Goal: Information Seeking & Learning: Learn about a topic

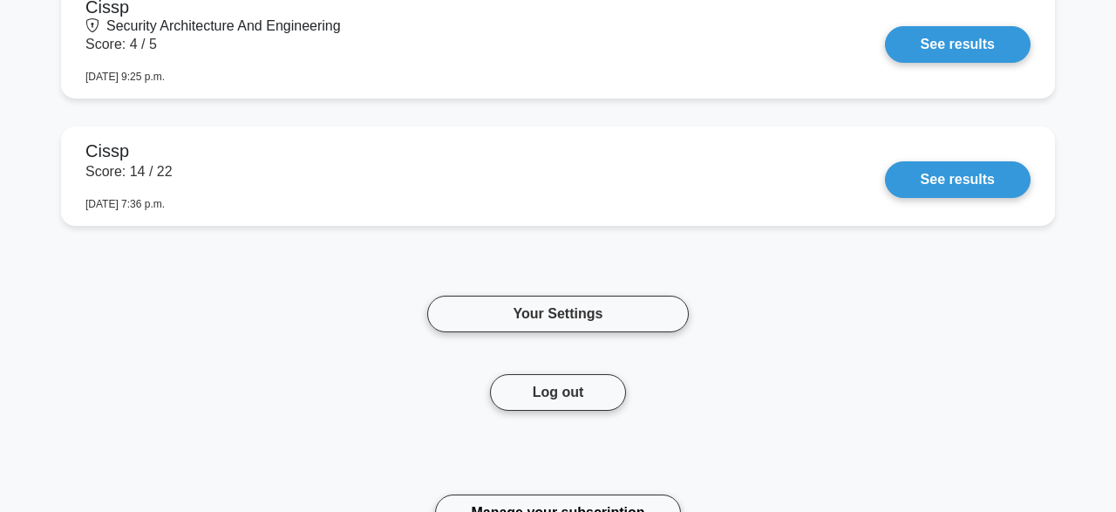
scroll to position [1451, 0]
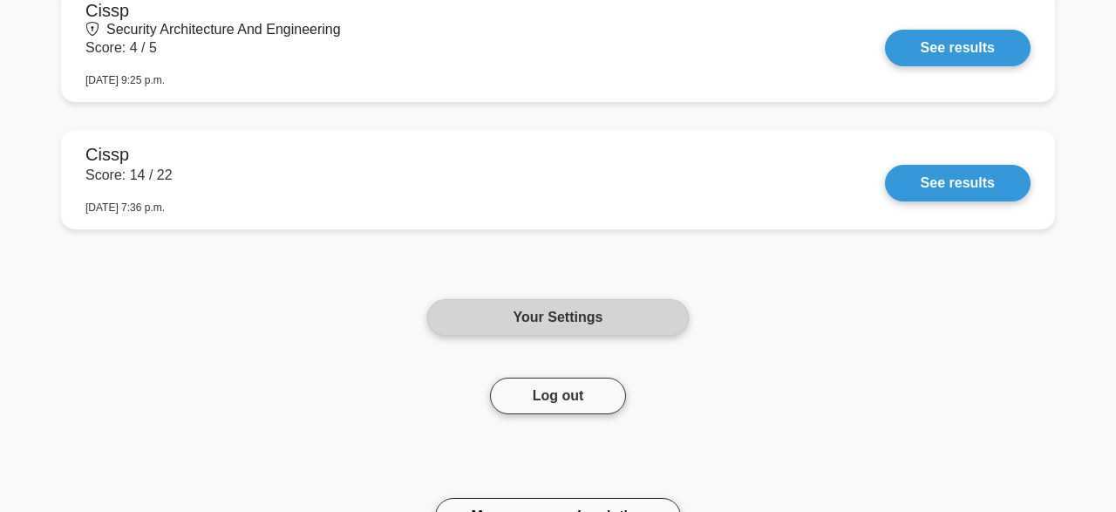
click at [590, 321] on link "Your Settings" at bounding box center [558, 317] width 262 height 37
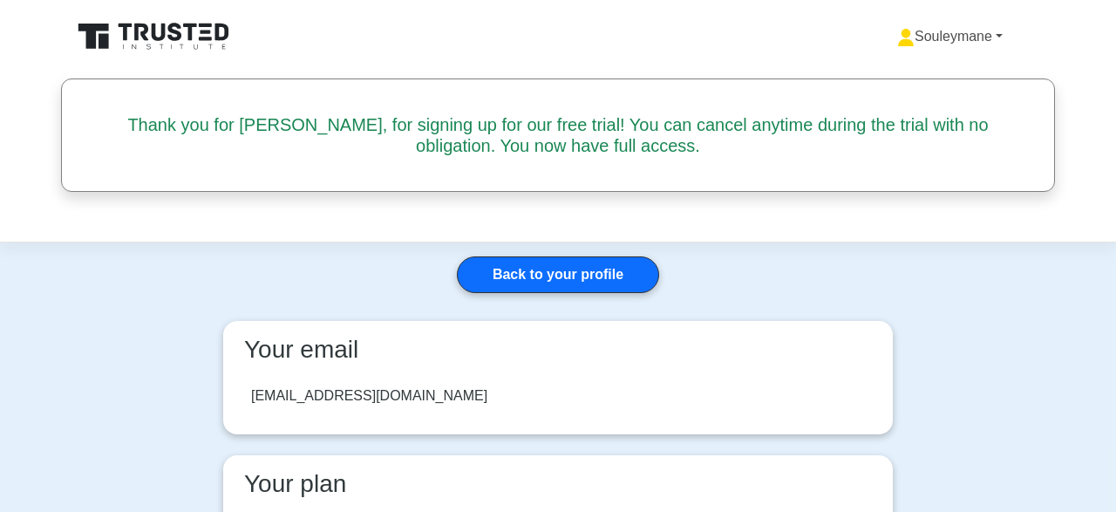
click at [995, 36] on link "Souleymane" at bounding box center [950, 36] width 189 height 35
click at [872, 78] on link "Profile" at bounding box center [925, 78] width 138 height 28
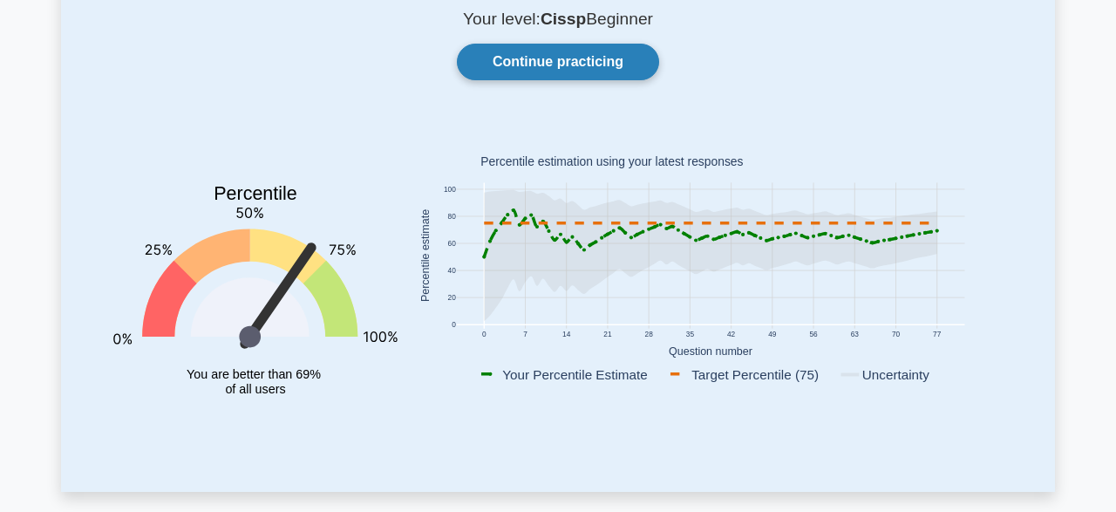
scroll to position [91, 0]
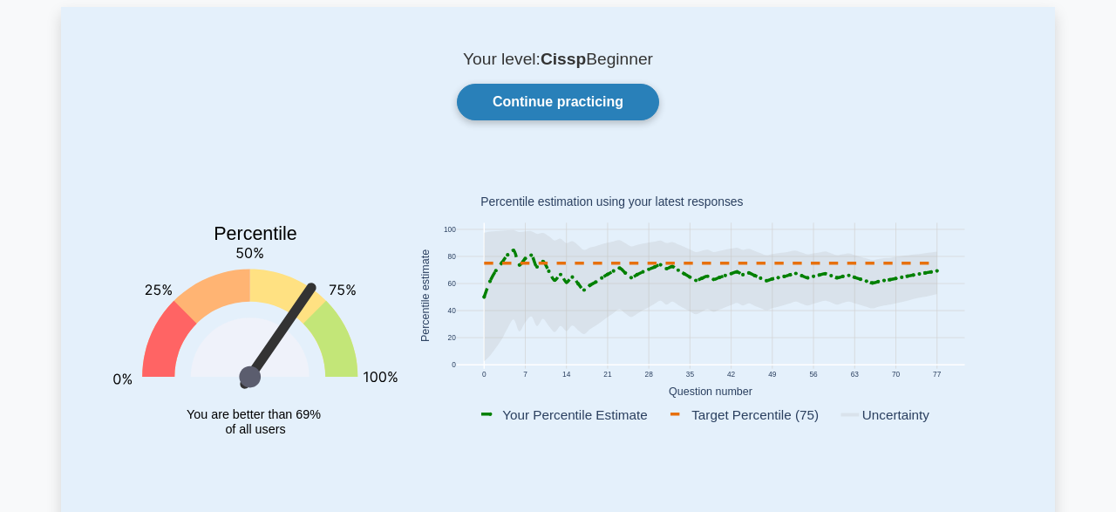
click at [579, 97] on link "Continue practicing" at bounding box center [558, 102] width 202 height 37
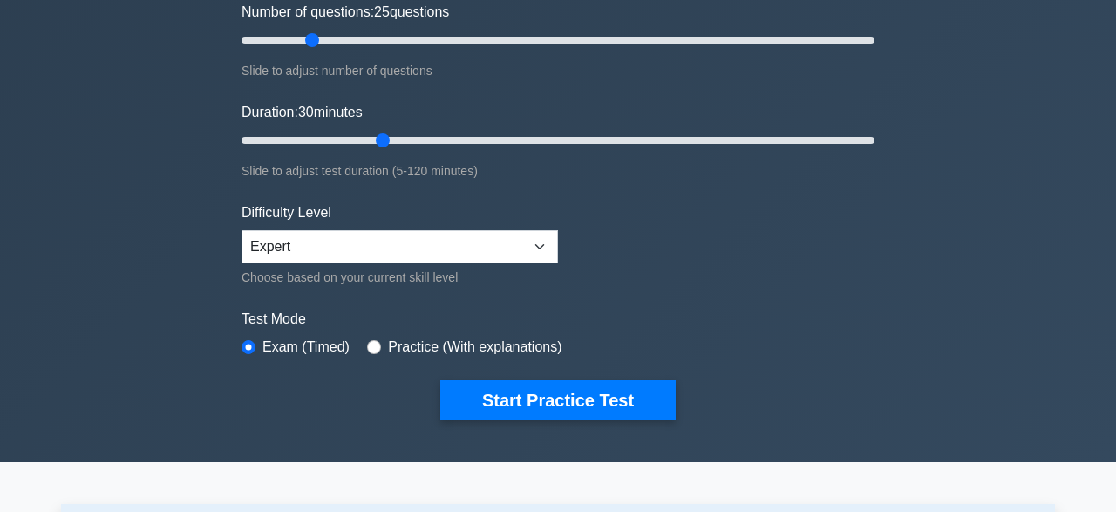
scroll to position [272, 0]
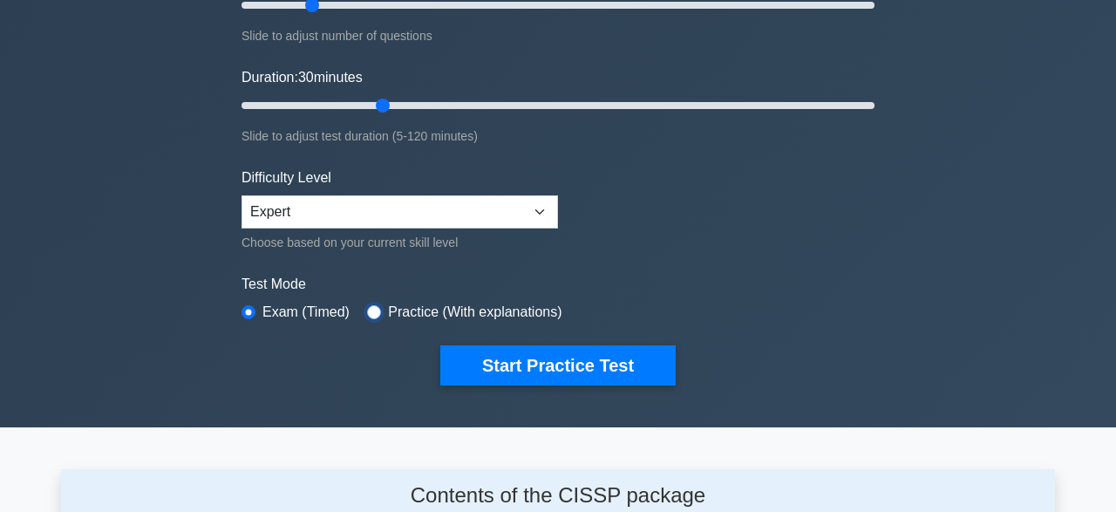
click at [372, 310] on input "radio" at bounding box center [374, 312] width 14 height 14
radio input "true"
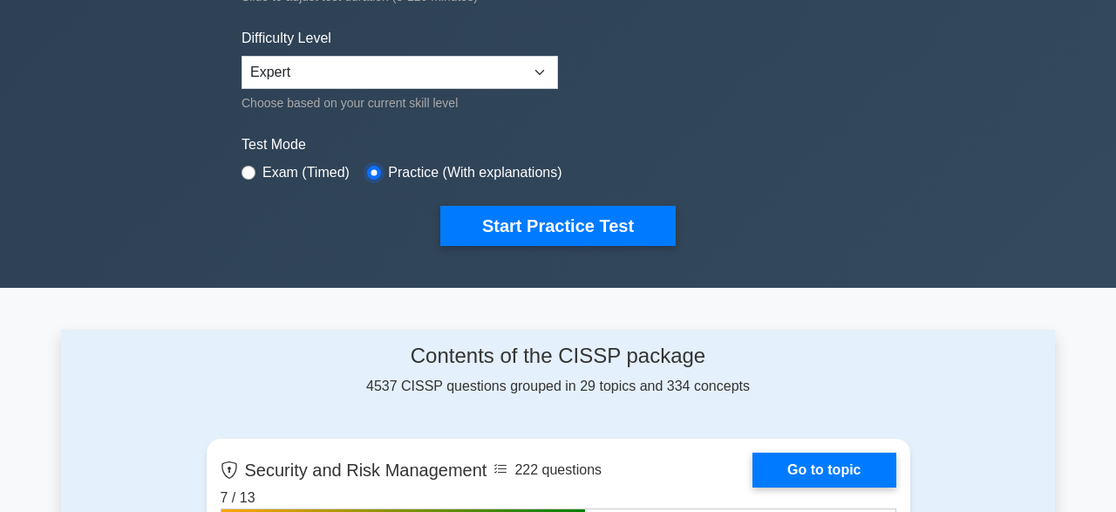
scroll to position [453, 0]
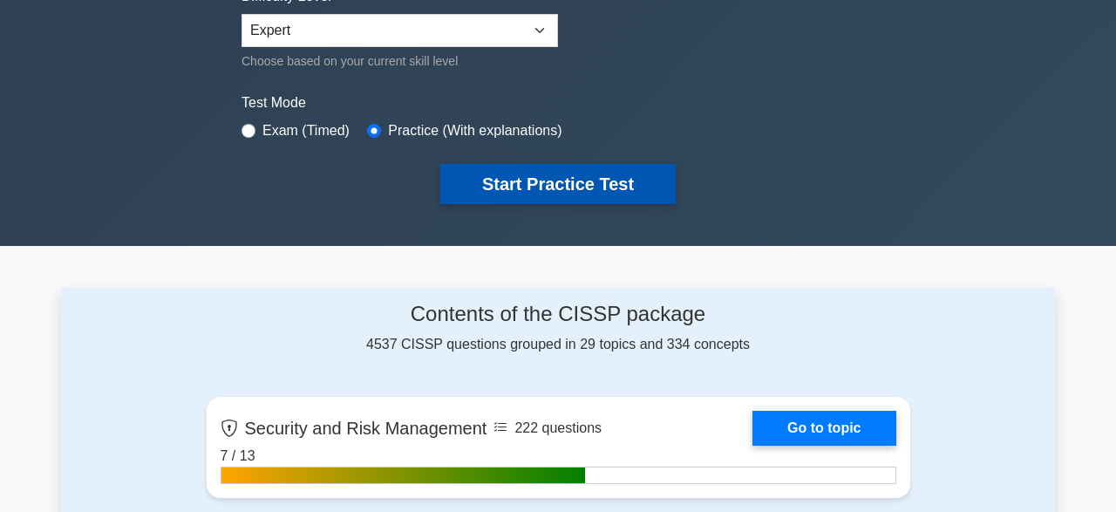
click at [596, 179] on button "Start Practice Test" at bounding box center [557, 184] width 235 height 40
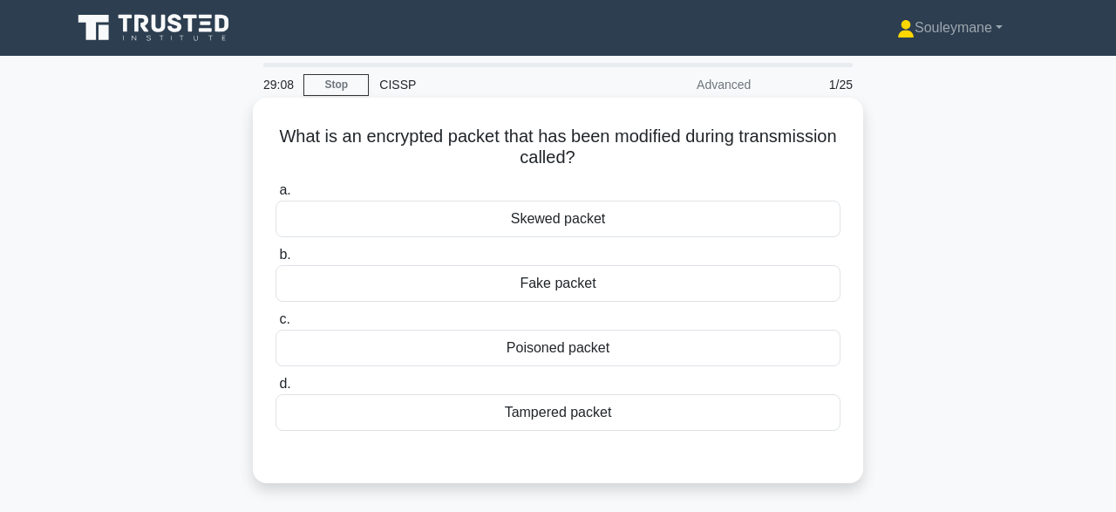
click at [617, 419] on div "Tampered packet" at bounding box center [558, 412] width 565 height 37
click at [276, 390] on input "d. Tampered packet" at bounding box center [276, 383] width 0 height 11
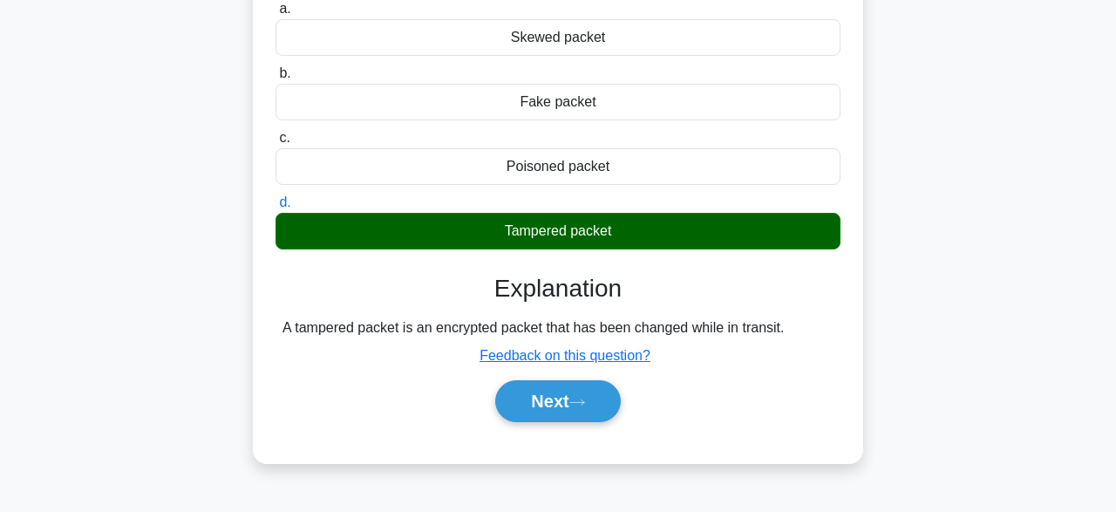
scroll to position [272, 0]
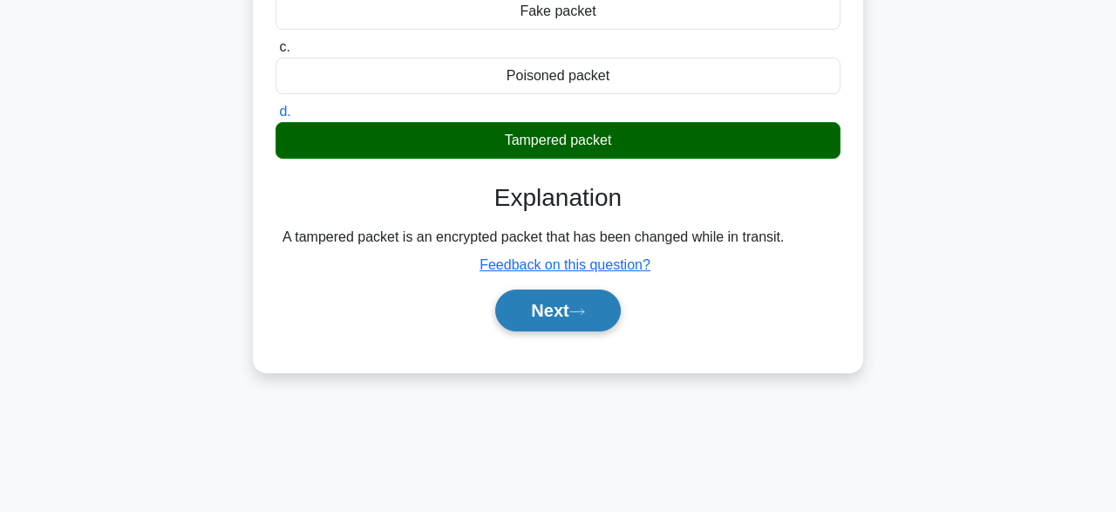
click at [572, 317] on button "Next" at bounding box center [557, 311] width 125 height 42
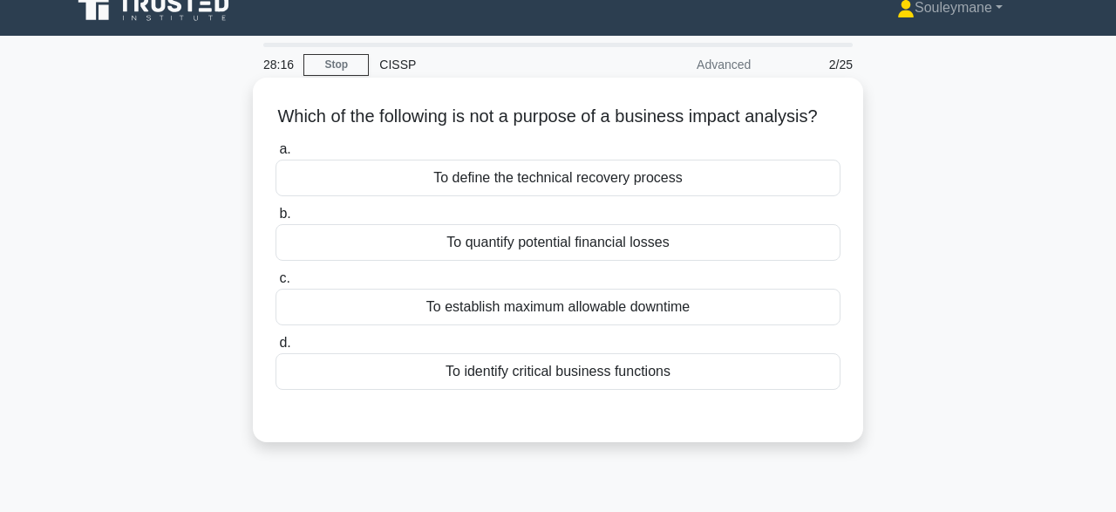
scroll to position [0, 0]
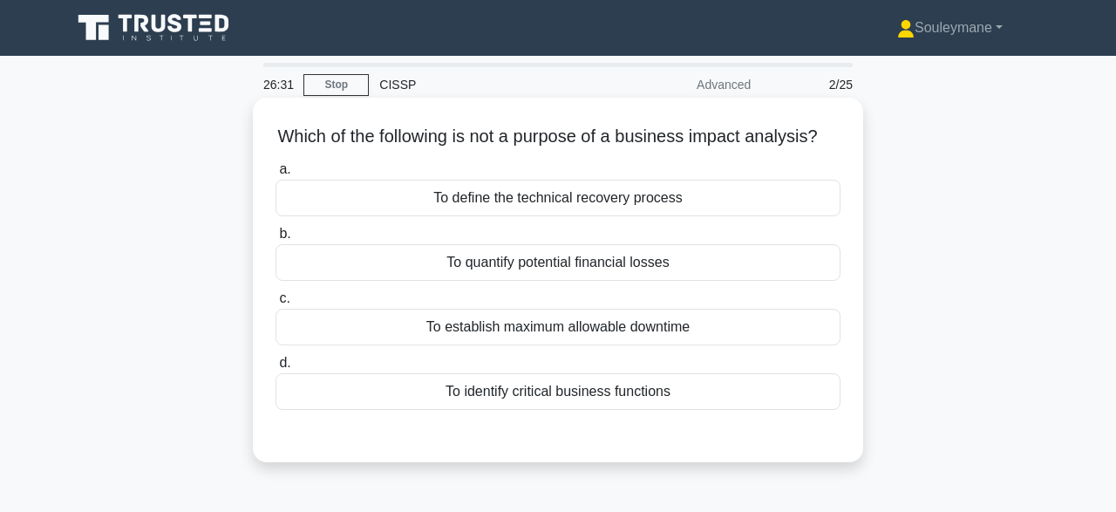
click at [604, 331] on div "To establish maximum allowable downtime" at bounding box center [558, 327] width 565 height 37
click at [276, 304] on input "c. To establish maximum allowable downtime" at bounding box center [276, 298] width 0 height 11
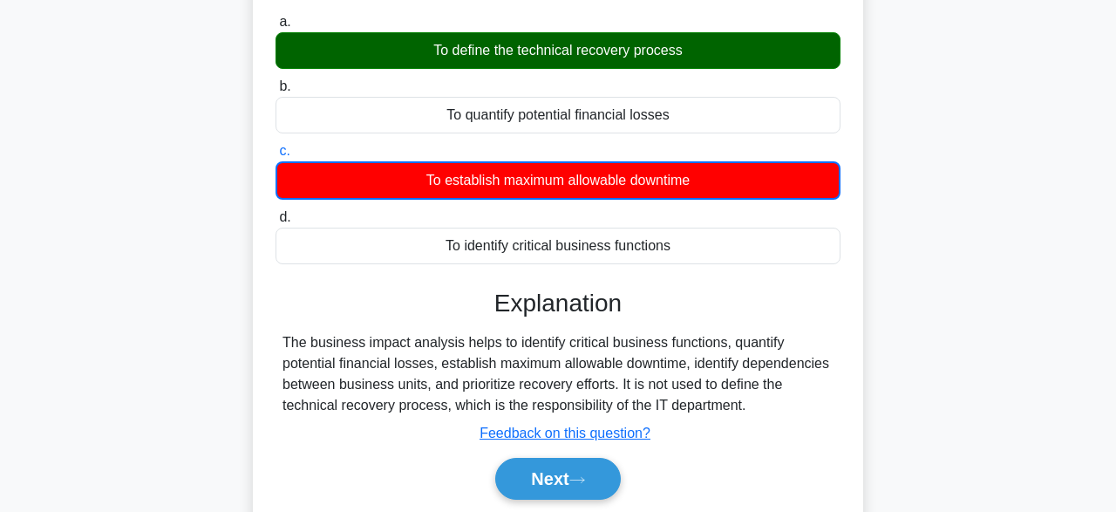
scroll to position [181, 0]
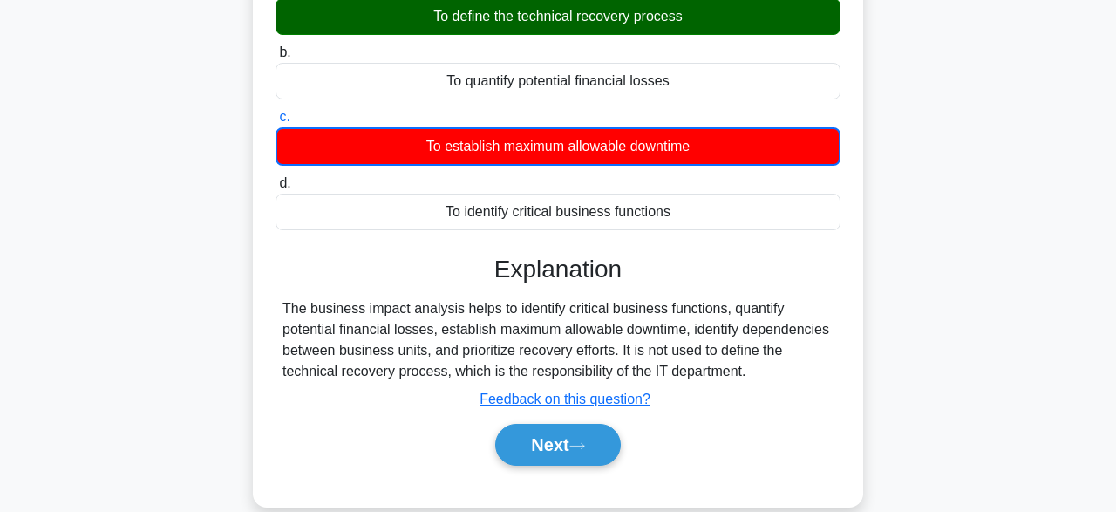
drag, startPoint x: 283, startPoint y: 304, endPoint x: 799, endPoint y: 383, distance: 522.2
click at [799, 383] on div "Explanation The business impact analysis helps to identify critical business fu…" at bounding box center [558, 364] width 565 height 218
copy div "The business impact analysis helps to identify critical business functions, qua…"
click at [585, 447] on icon at bounding box center [577, 446] width 16 height 10
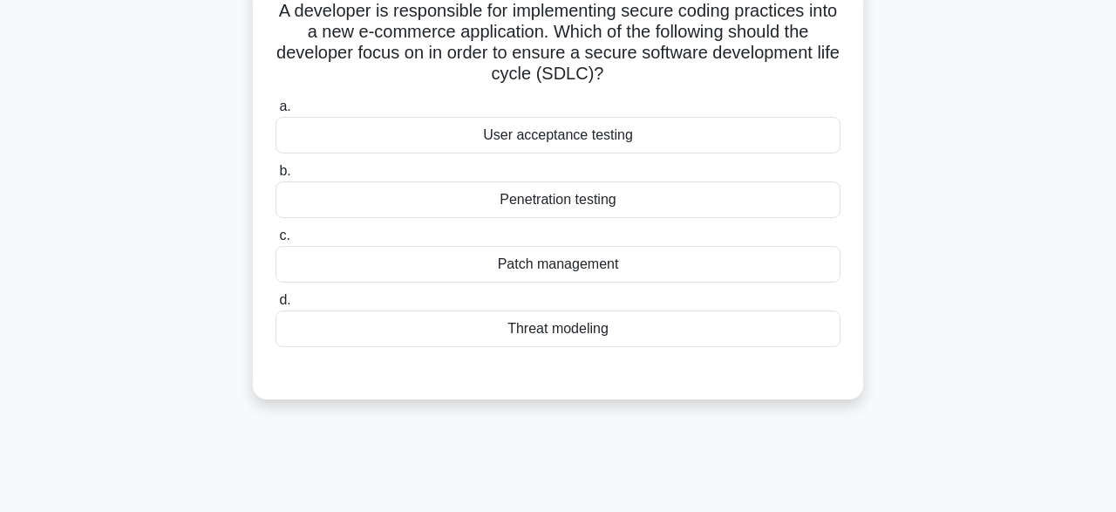
scroll to position [0, 0]
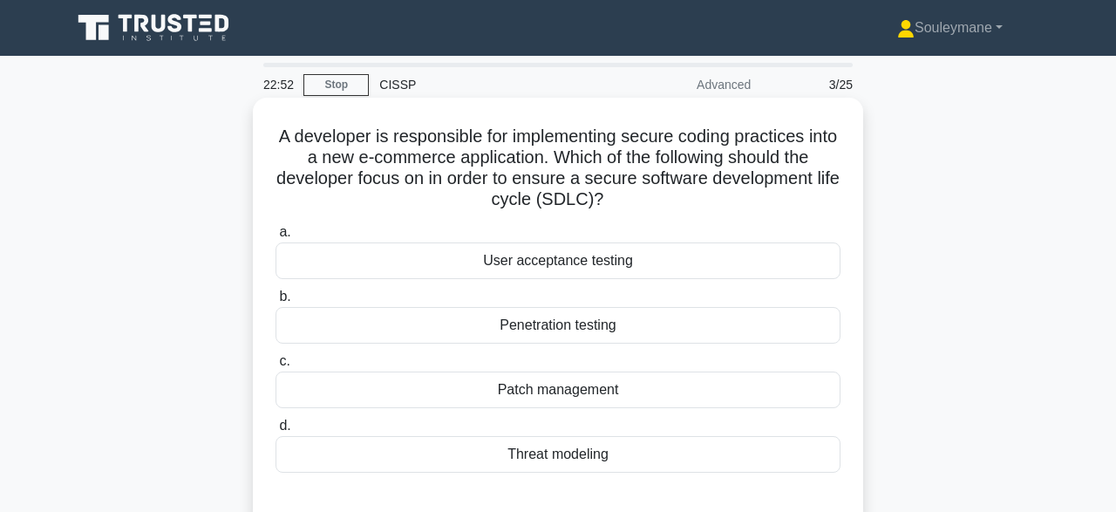
click at [609, 336] on div "Penetration testing" at bounding box center [558, 325] width 565 height 37
click at [276, 303] on input "b. Penetration testing" at bounding box center [276, 296] width 0 height 11
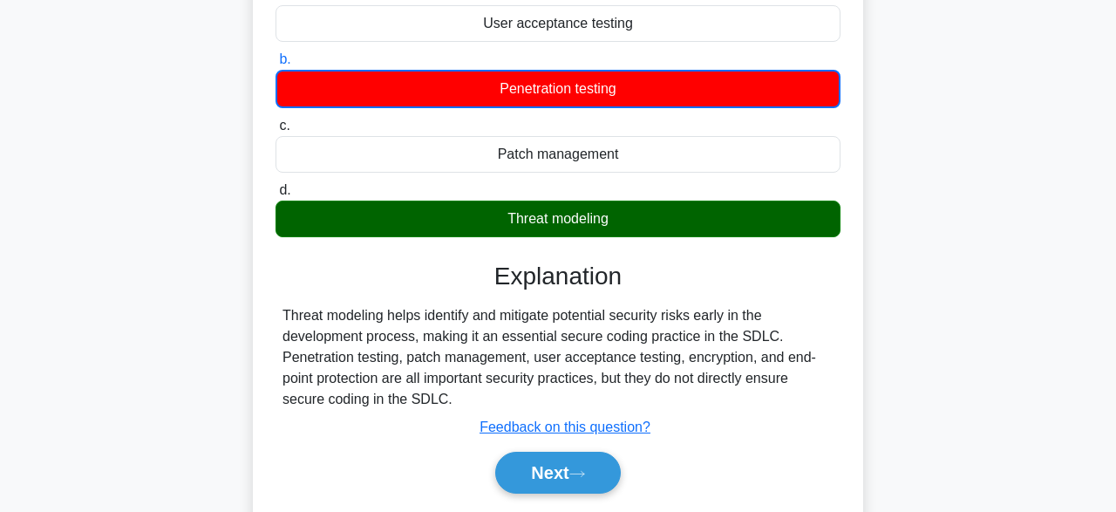
scroll to position [272, 0]
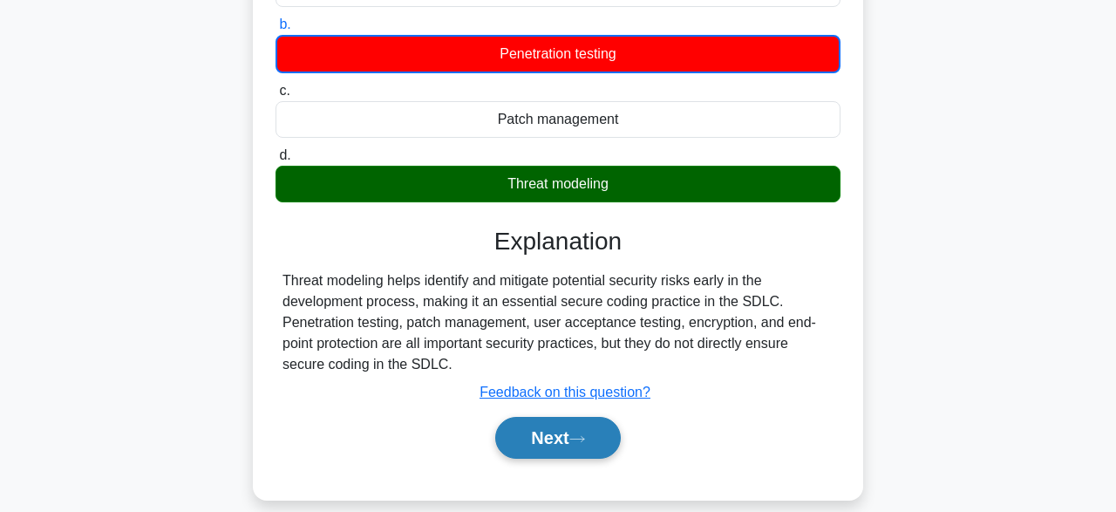
click at [575, 433] on button "Next" at bounding box center [557, 438] width 125 height 42
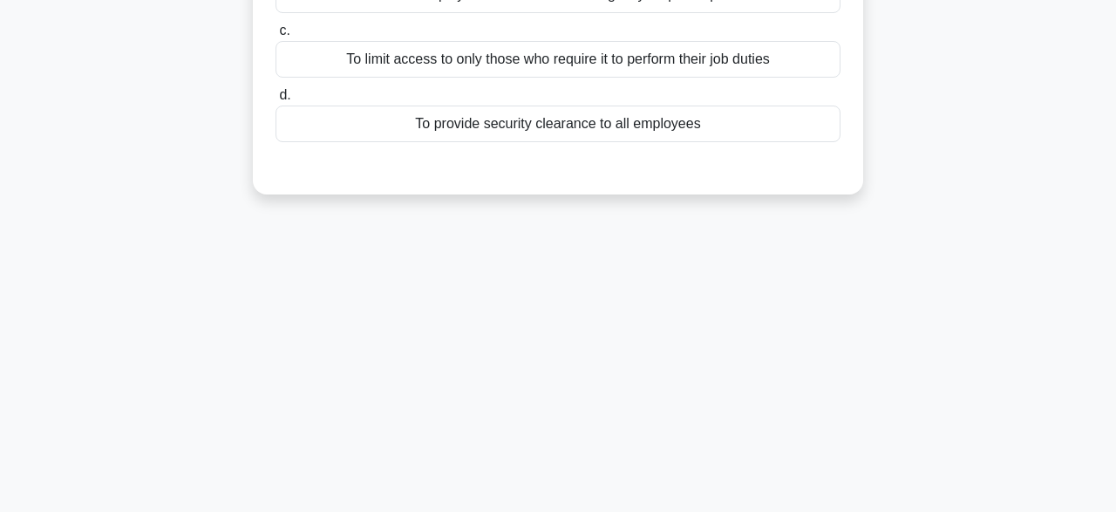
scroll to position [91, 0]
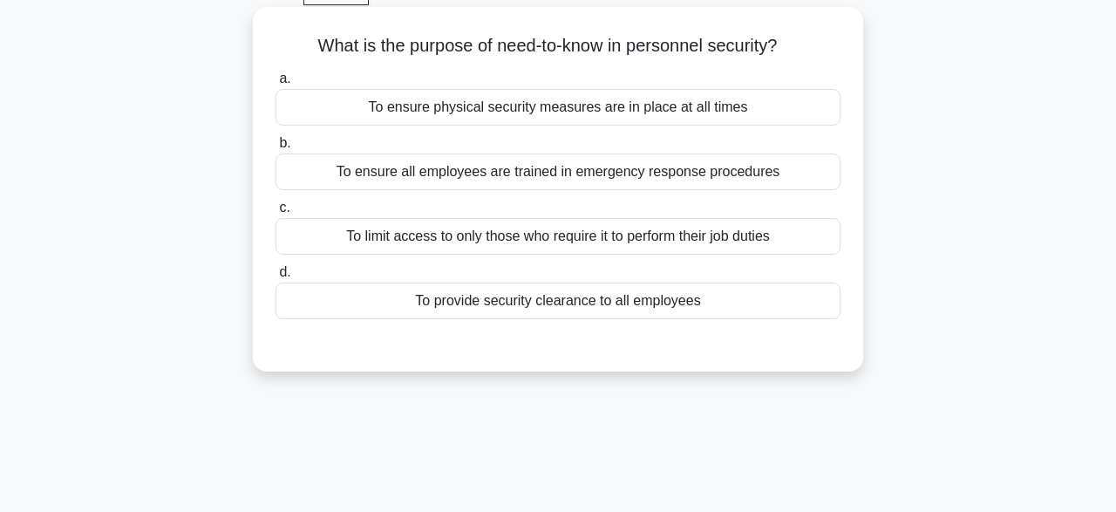
click at [500, 235] on div "To limit access to only those who require it to perform their job duties" at bounding box center [558, 236] width 565 height 37
click at [276, 214] on input "c. To limit access to only those who require it to perform their job duties" at bounding box center [276, 207] width 0 height 11
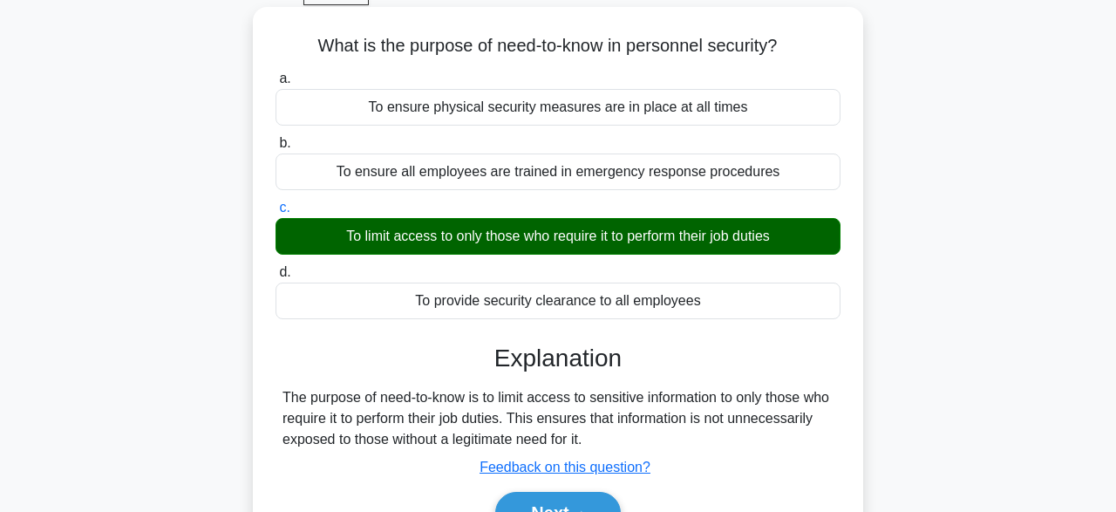
scroll to position [181, 0]
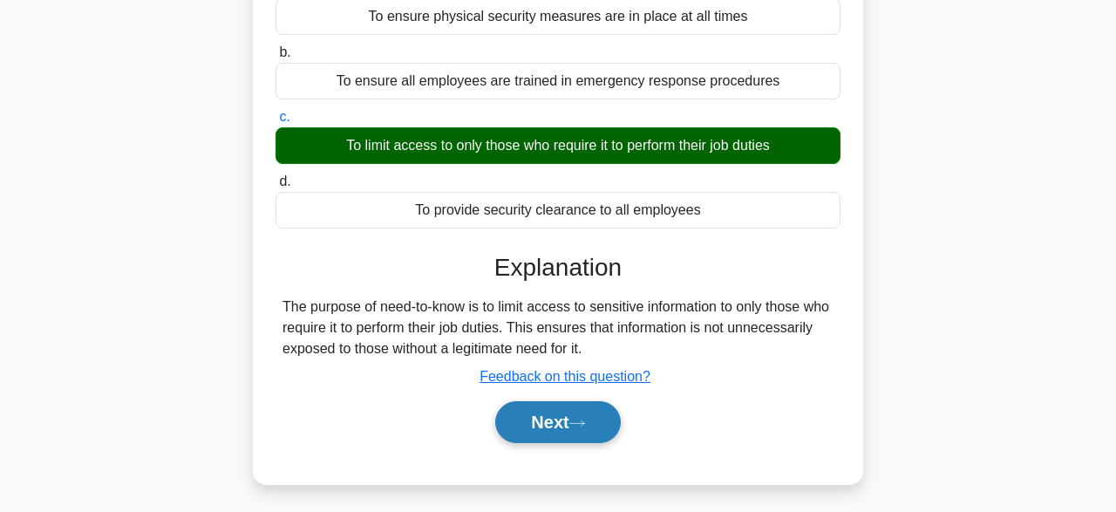
click at [530, 419] on button "Next" at bounding box center [557, 422] width 125 height 42
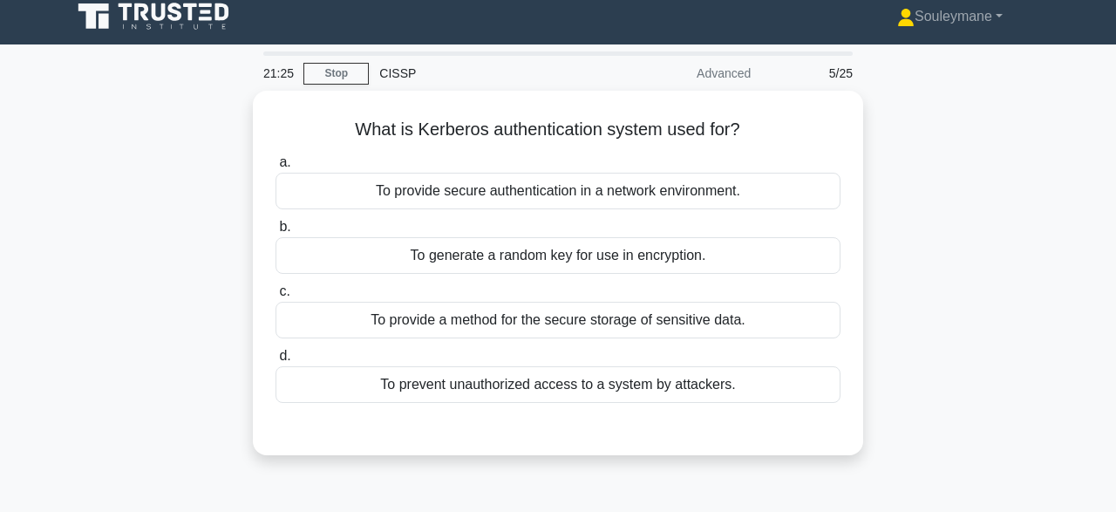
scroll to position [0, 0]
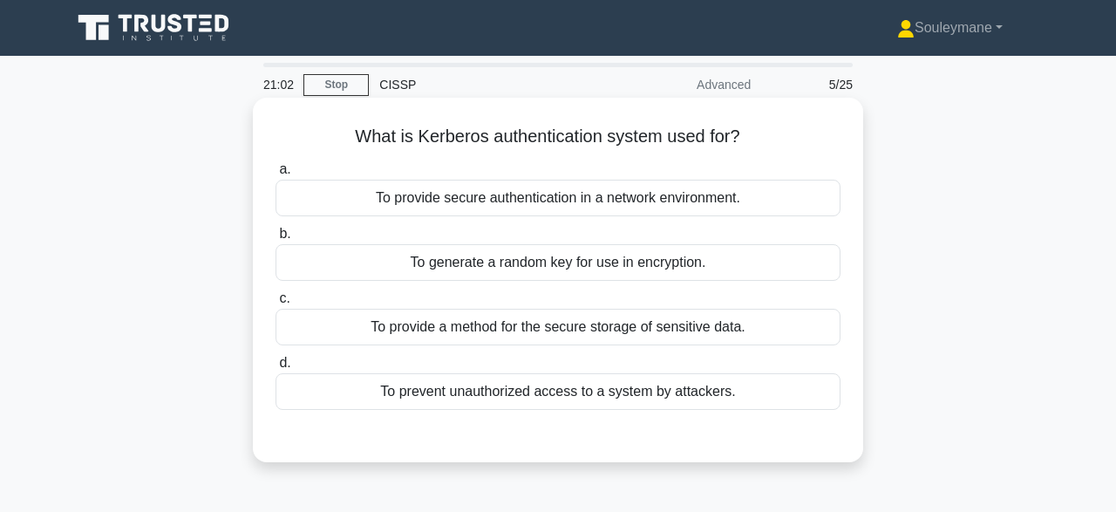
click at [487, 263] on div "To generate a random key for use in encryption." at bounding box center [558, 262] width 565 height 37
click at [276, 240] on input "b. To generate a random key for use in encryption." at bounding box center [276, 233] width 0 height 11
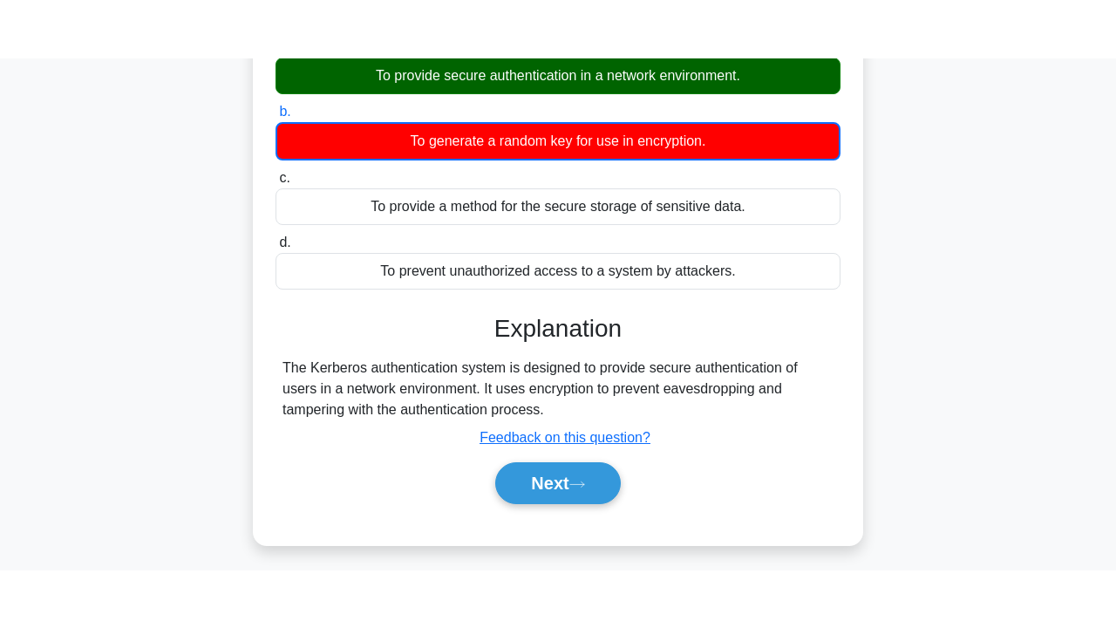
scroll to position [181, 0]
